Goal: Information Seeking & Learning: Understand process/instructions

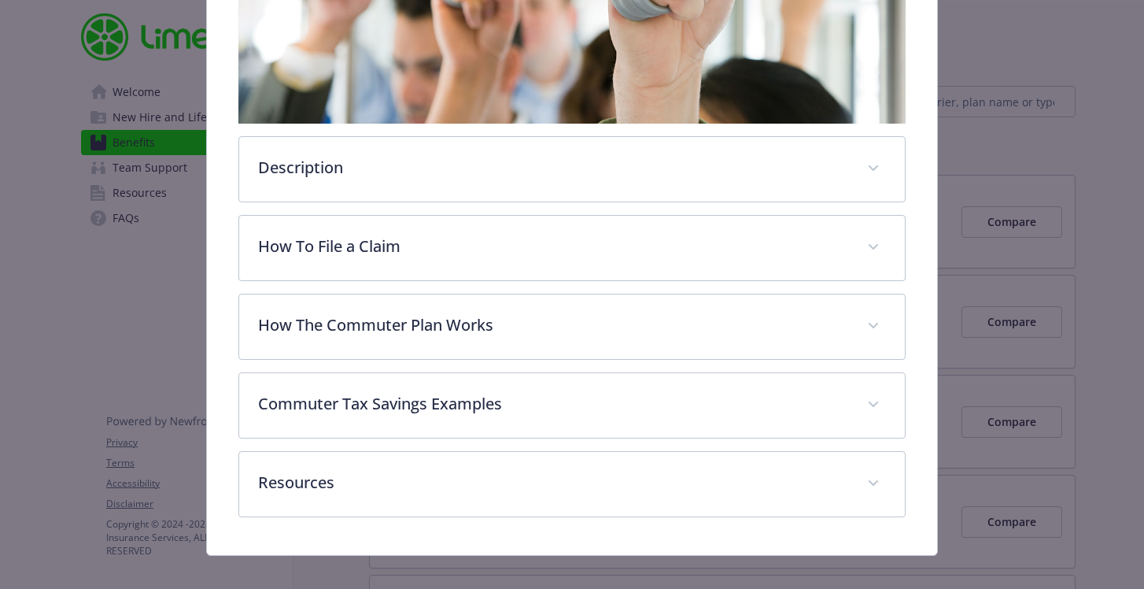
scroll to position [437, 0]
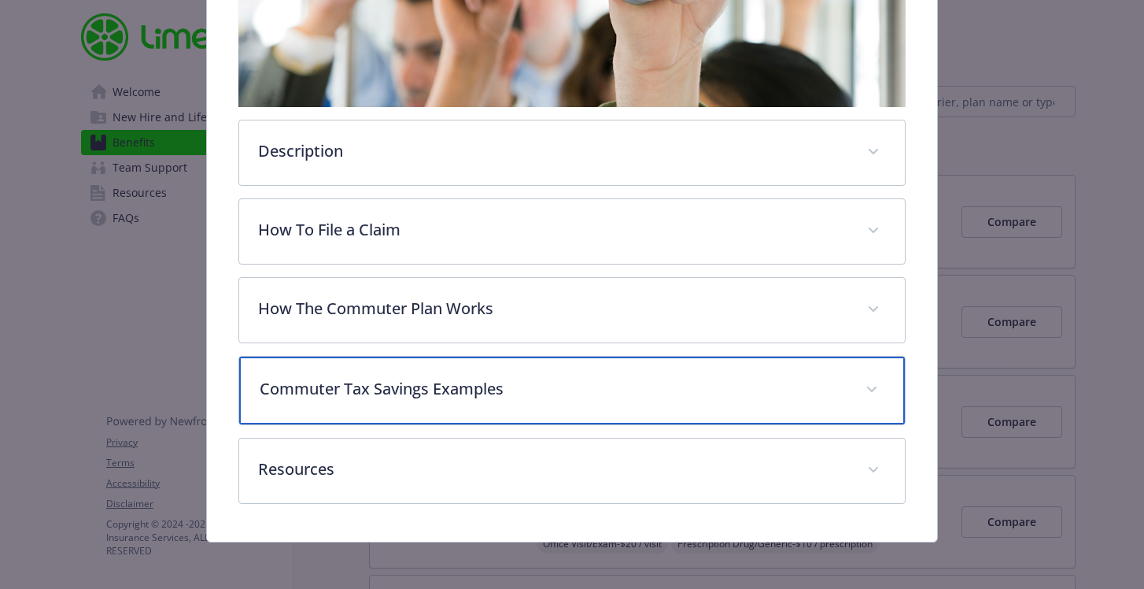
click at [482, 392] on p "Commuter Tax Savings Examples" at bounding box center [554, 389] width 588 height 24
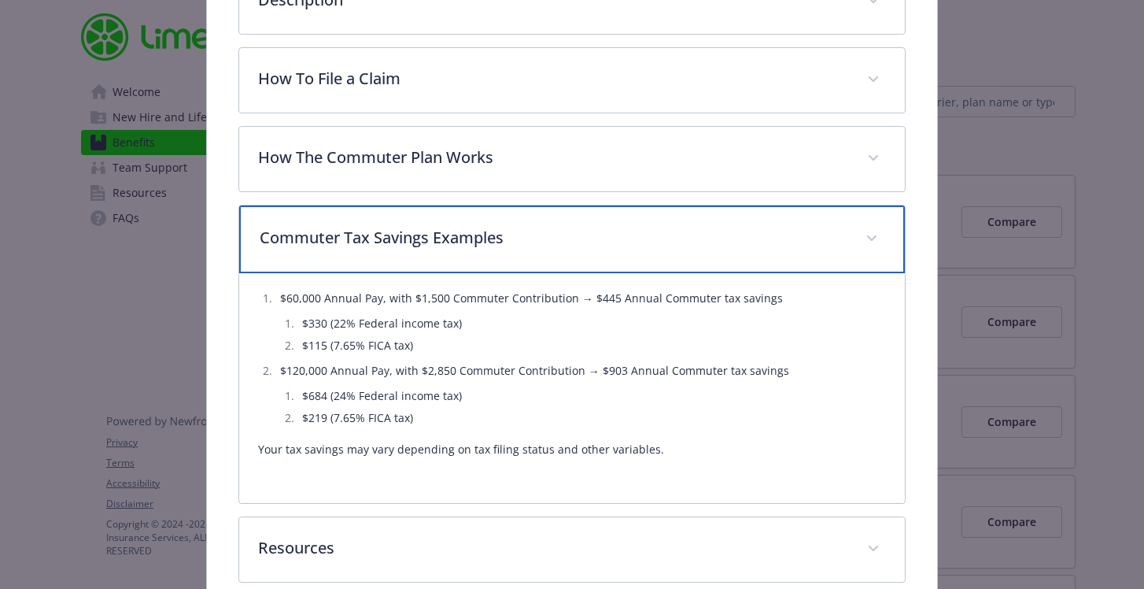
scroll to position [670, 0]
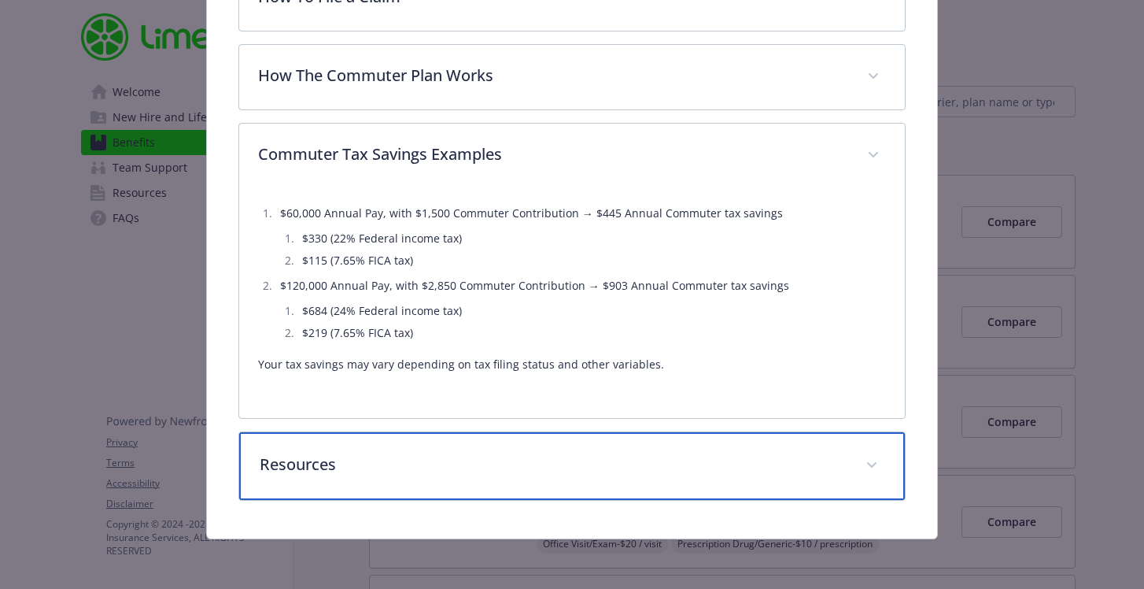
click at [469, 465] on p "Resources" at bounding box center [554, 465] width 588 height 24
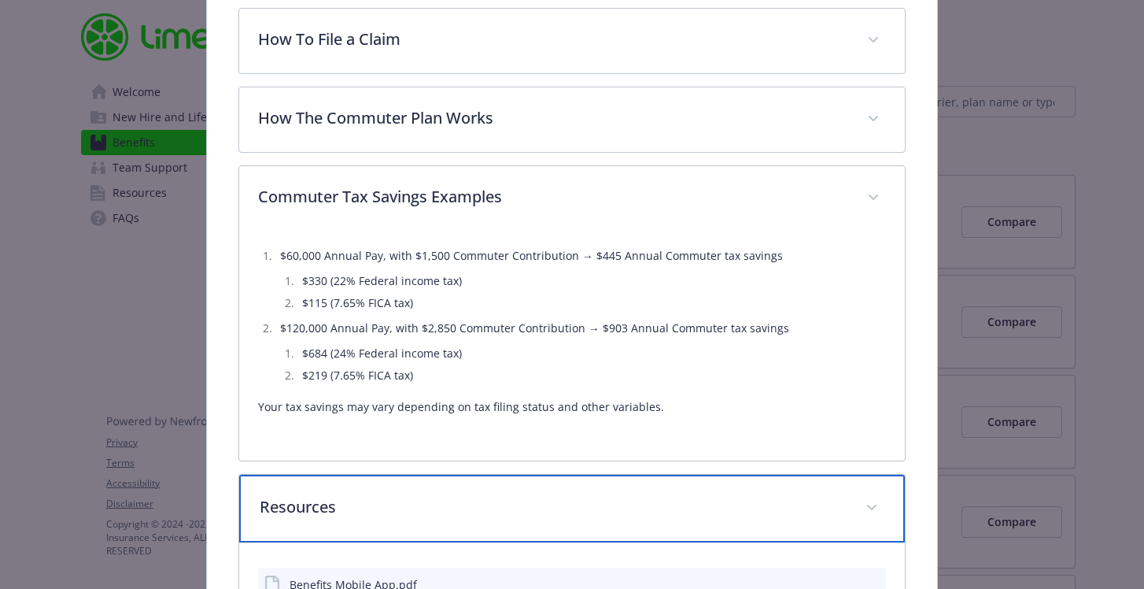
scroll to position [626, 0]
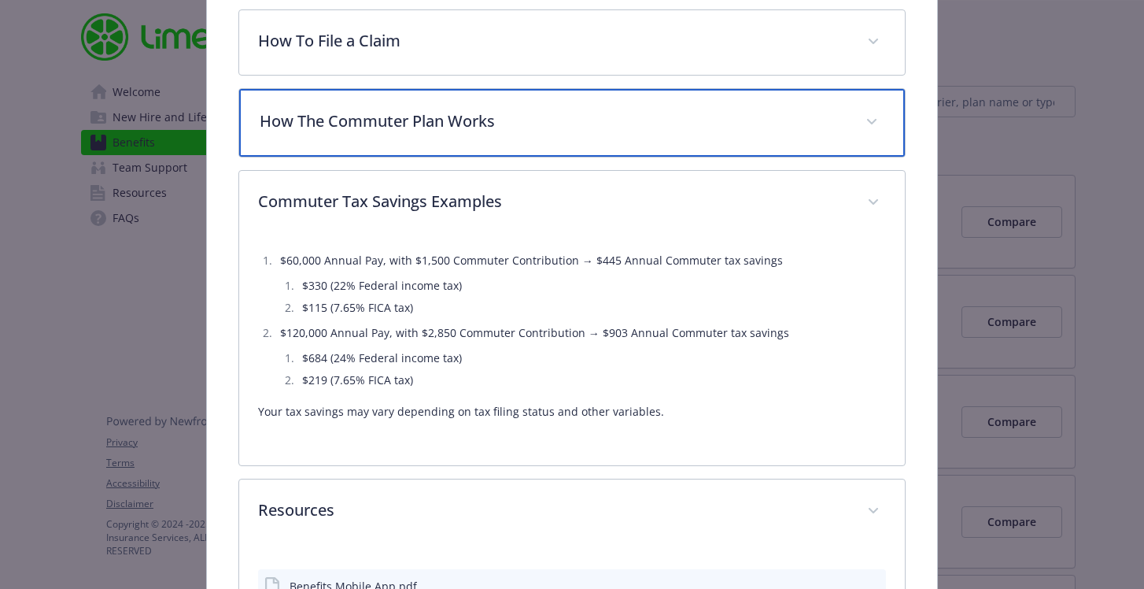
click at [459, 125] on p "How The Commuter Plan Works" at bounding box center [554, 121] width 588 height 24
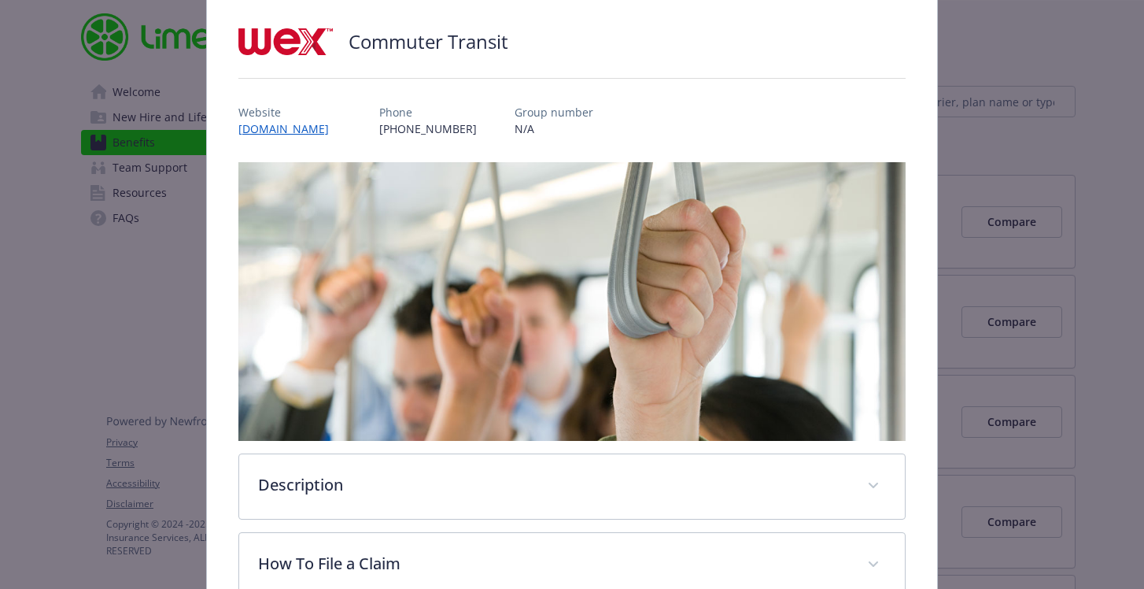
scroll to position [0, 0]
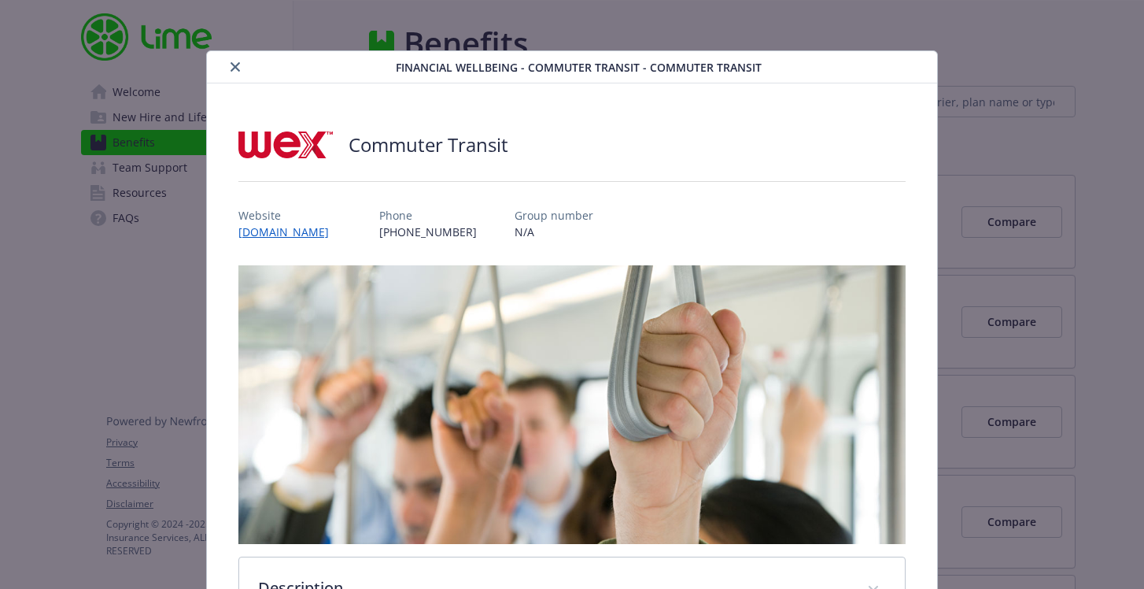
click at [231, 62] on icon "close" at bounding box center [235, 66] width 9 height 9
